Goal: Task Accomplishment & Management: Manage account settings

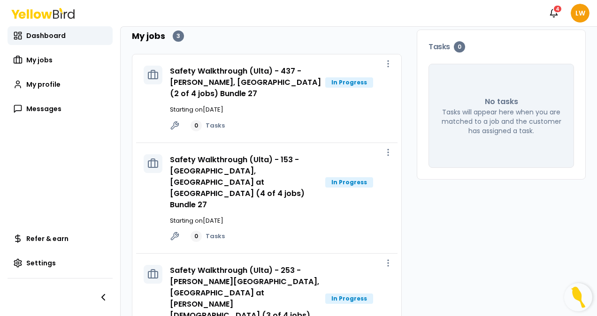
scroll to position [69, 0]
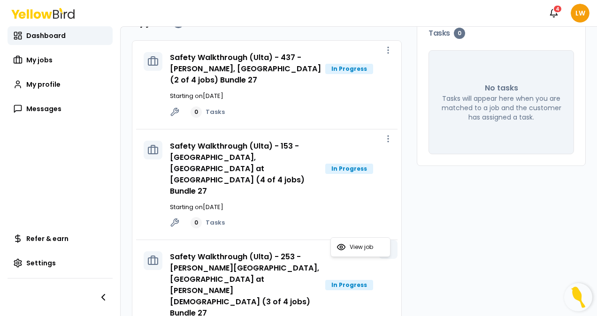
click at [387, 240] on button "button" at bounding box center [388, 249] width 19 height 19
click at [365, 244] on span "View job" at bounding box center [361, 248] width 23 height 8
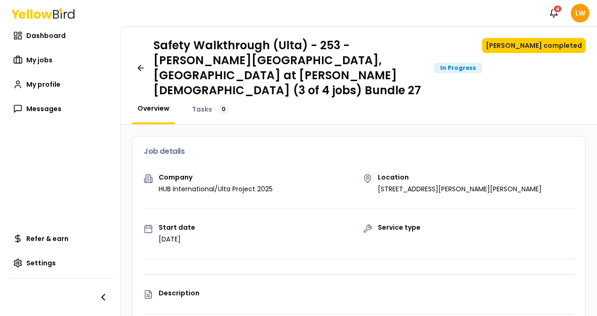
scroll to position [3, 0]
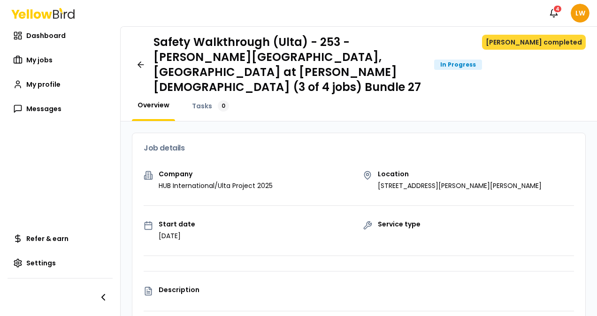
click at [522, 41] on button "[PERSON_NAME] completed" at bounding box center [534, 42] width 104 height 15
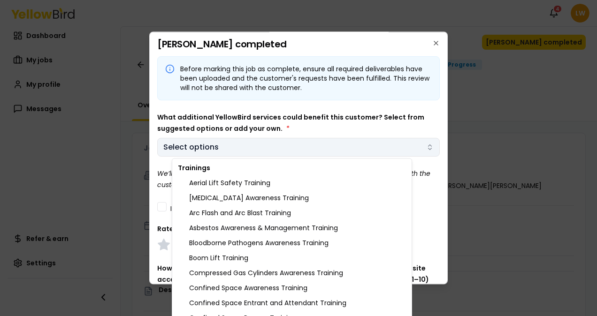
click at [253, 150] on body "Notifications 4 LW Dashboard My jobs My profile Messages Refer & earn Settings …" at bounding box center [298, 158] width 597 height 316
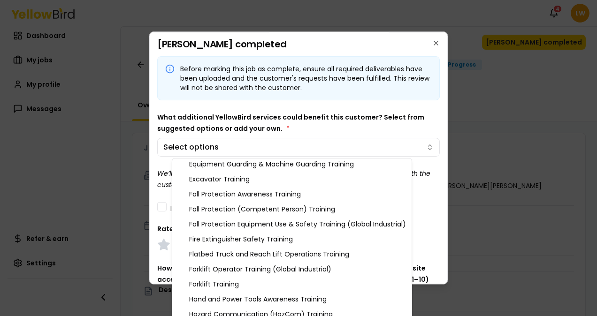
scroll to position [230, 0]
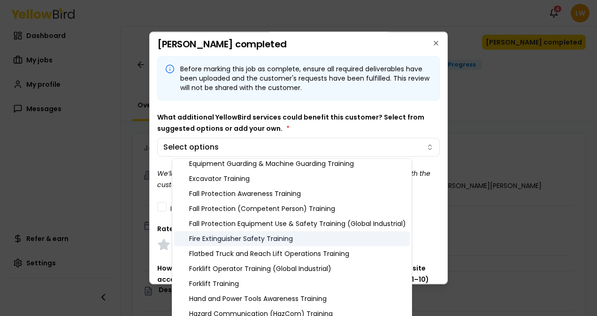
click at [259, 237] on div "Fire Extinguisher Safety Training" at bounding box center [292, 238] width 236 height 15
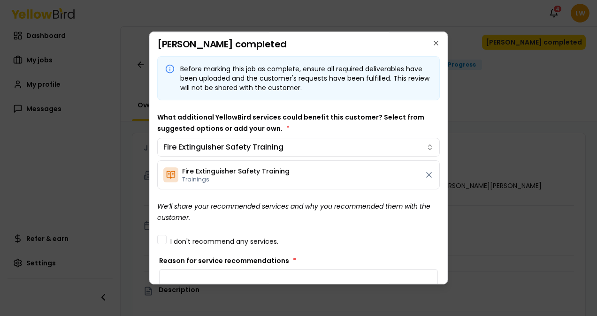
click at [392, 101] on body "Notifications 4 LW Dashboard My jobs My profile Messages Refer & earn Settings …" at bounding box center [298, 158] width 597 height 316
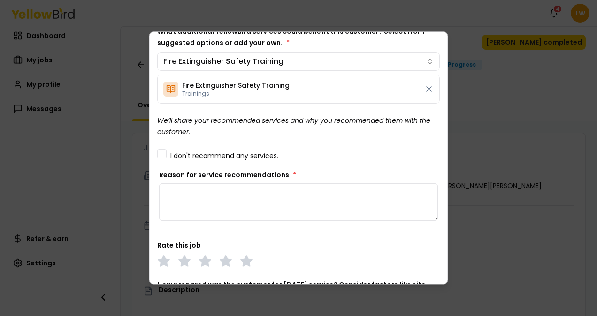
scroll to position [88, 0]
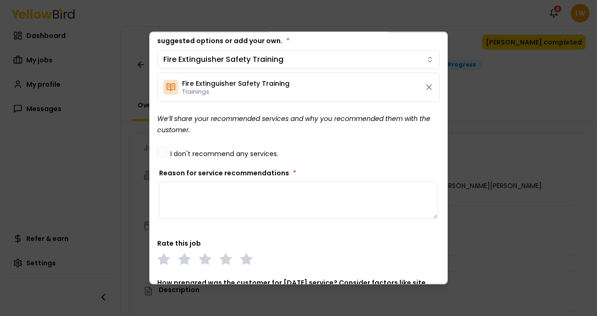
click at [240, 195] on textarea "Reason for service recommendations *" at bounding box center [298, 201] width 279 height 38
type textarea "**********"
click at [248, 258] on polygon at bounding box center [246, 259] width 11 height 10
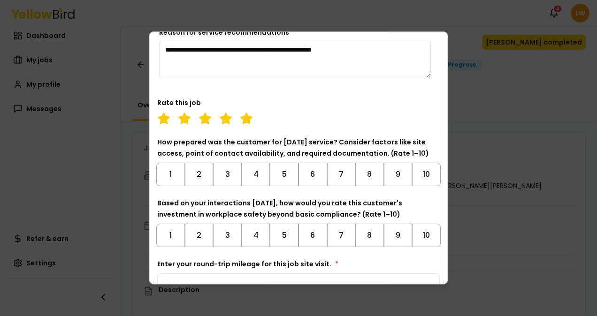
scroll to position [232, 0]
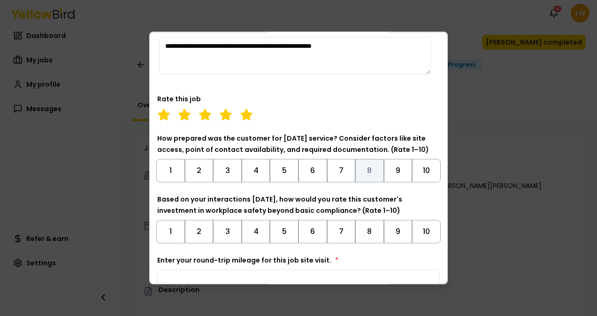
click at [362, 164] on button "8" at bounding box center [369, 170] width 29 height 23
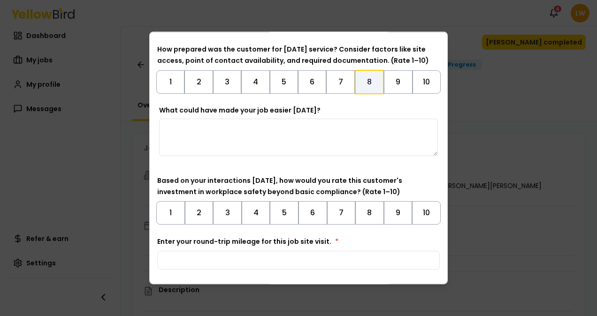
scroll to position [322, 0]
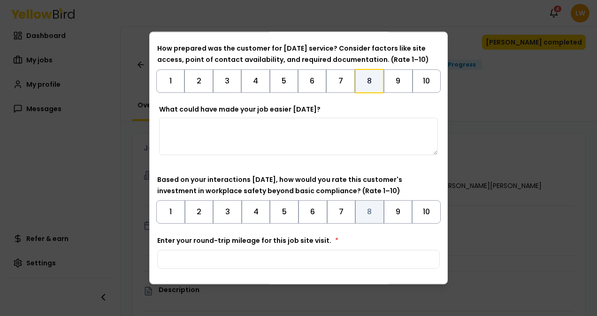
click at [358, 208] on button "8" at bounding box center [369, 211] width 29 height 23
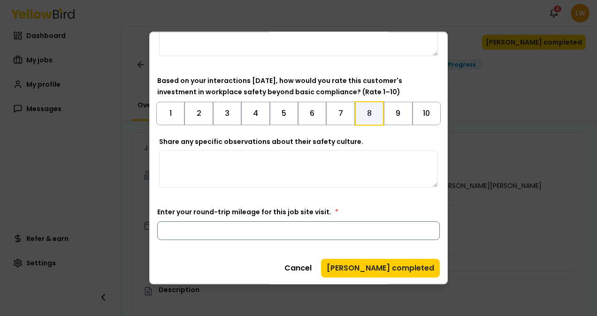
click at [273, 228] on input "Enter your round-trip mileage for this job site visit. *" at bounding box center [298, 231] width 283 height 19
type input "*"
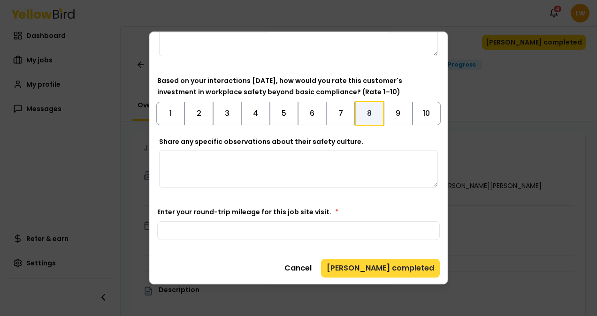
click at [384, 265] on button "[PERSON_NAME] completed" at bounding box center [380, 268] width 119 height 19
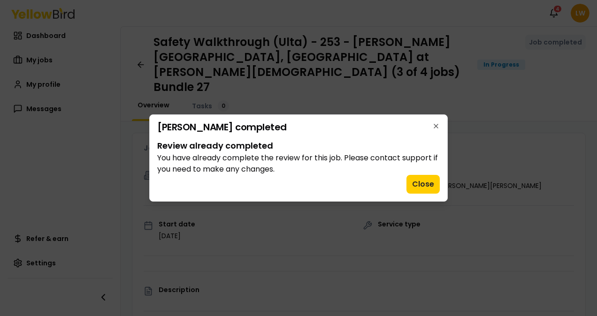
scroll to position [0, 0]
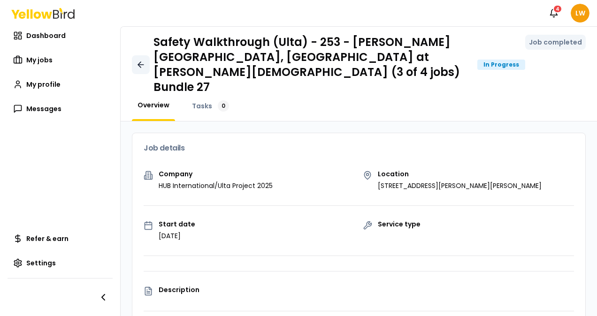
click at [142, 60] on icon at bounding box center [140, 64] width 9 height 9
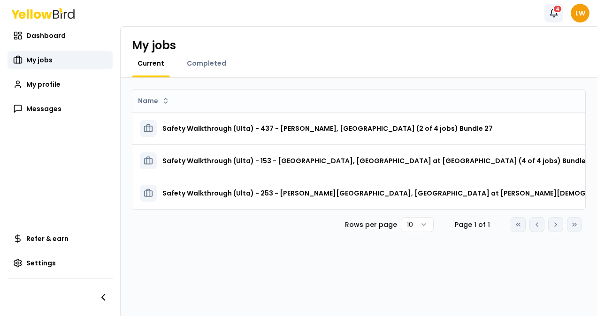
click at [555, 14] on icon "button" at bounding box center [553, 12] width 9 height 9
